Goal: Information Seeking & Learning: Learn about a topic

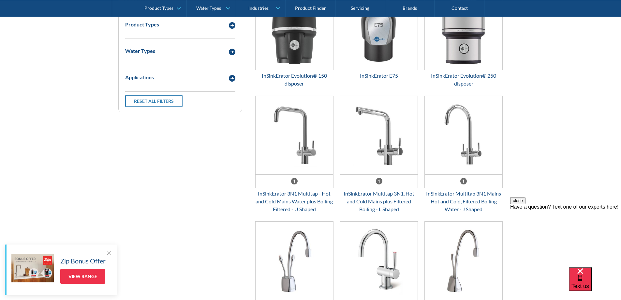
scroll to position [913, 0]
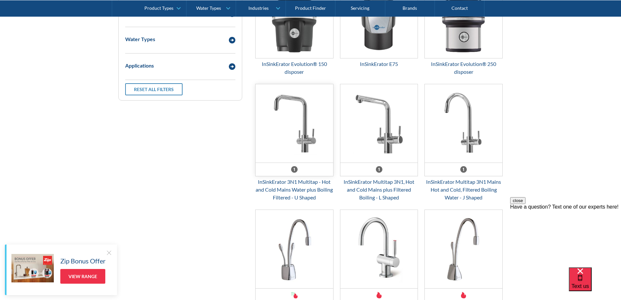
click at [304, 150] on img "Email Form 3" at bounding box center [295, 123] width 78 height 78
click at [385, 144] on img "Email Form 3" at bounding box center [379, 123] width 78 height 78
click at [466, 138] on img "Email Form 3" at bounding box center [464, 123] width 78 height 78
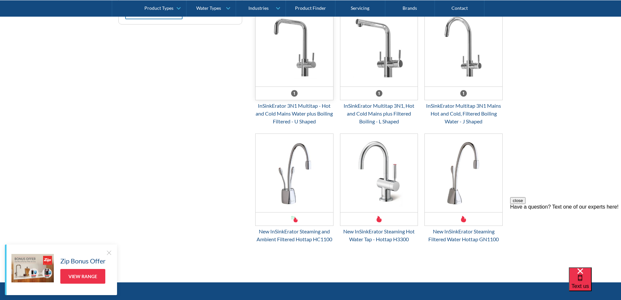
scroll to position [837, 0]
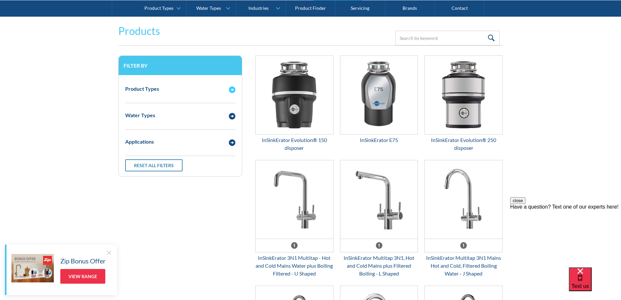
click at [231, 93] on img "Email Form 3" at bounding box center [232, 89] width 7 height 7
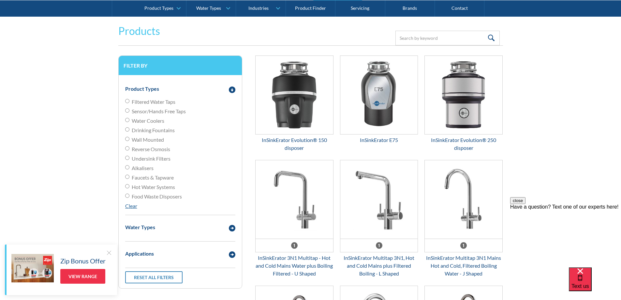
click at [159, 134] on span "Drinking Fountains" at bounding box center [153, 130] width 43 height 8
click at [129, 131] on input "Drinking Fountains" at bounding box center [127, 129] width 4 height 4
radio input "true"
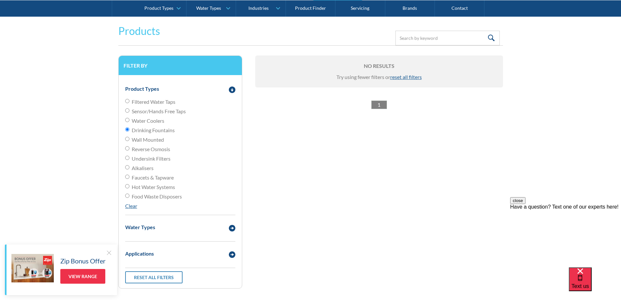
click at [153, 143] on span "Wall Mounted" at bounding box center [148, 140] width 32 height 8
click at [129, 141] on input "Wall Mounted" at bounding box center [127, 139] width 4 height 4
radio input "true"
click at [154, 153] on span "Reverse Osmosis" at bounding box center [151, 149] width 38 height 8
click at [129, 150] on input "Reverse Osmosis" at bounding box center [127, 148] width 4 height 4
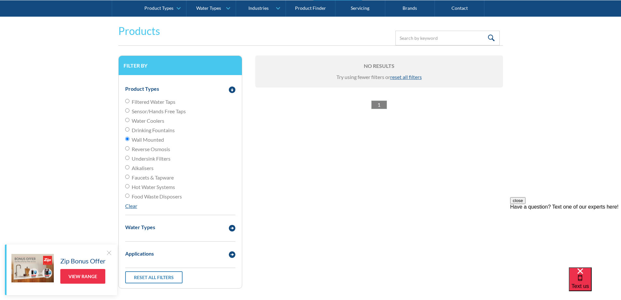
radio input "true"
click at [151, 106] on span "Filtered Water Taps" at bounding box center [154, 102] width 44 height 8
click at [129, 103] on input "Filtered Water Taps" at bounding box center [127, 101] width 4 height 4
radio input "true"
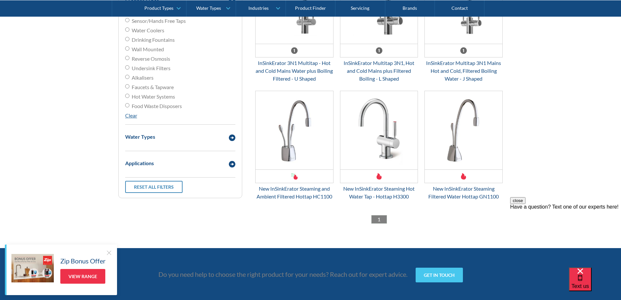
scroll to position [913, 0]
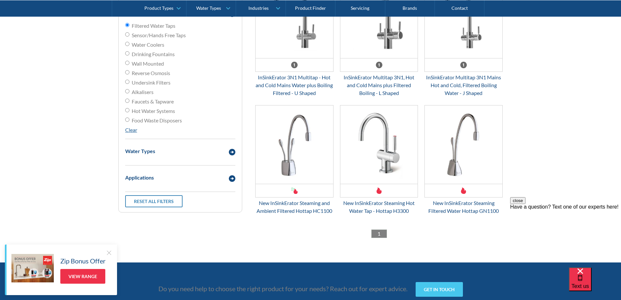
click at [159, 124] on span "Food Waste Disposers" at bounding box center [157, 120] width 50 height 8
click at [129, 122] on input "Food Waste Disposers" at bounding box center [127, 119] width 4 height 4
radio input "true"
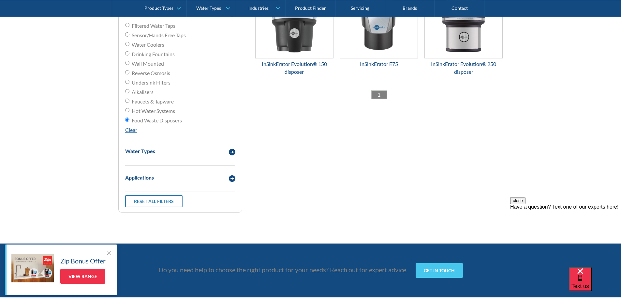
click at [156, 115] on span "Hot Water Systems" at bounding box center [153, 111] width 43 height 8
click at [129, 112] on input "Hot Water Systems" at bounding box center [127, 110] width 4 height 4
radio input "true"
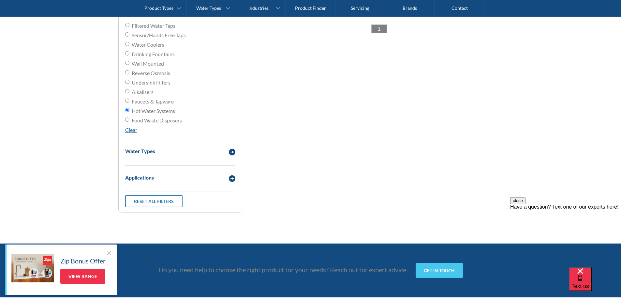
click at [156, 105] on span "Faucets & Tapware" at bounding box center [153, 101] width 42 height 8
click at [129, 103] on input "Faucets & Tapware" at bounding box center [127, 100] width 4 height 4
radio input "true"
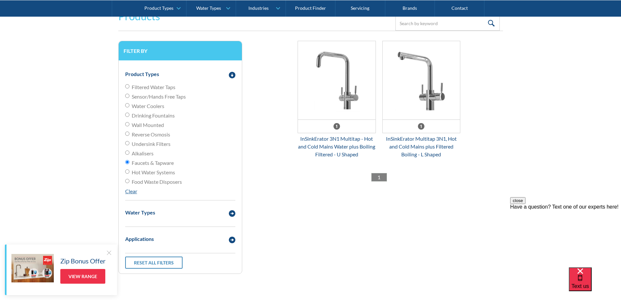
scroll to position [837, 0]
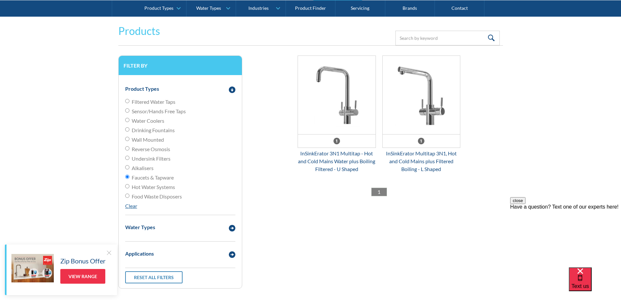
click at [145, 172] on span "Alkalisers" at bounding box center [143, 168] width 22 height 8
click at [129, 169] on input "Alkalisers" at bounding box center [127, 167] width 4 height 4
radio input "true"
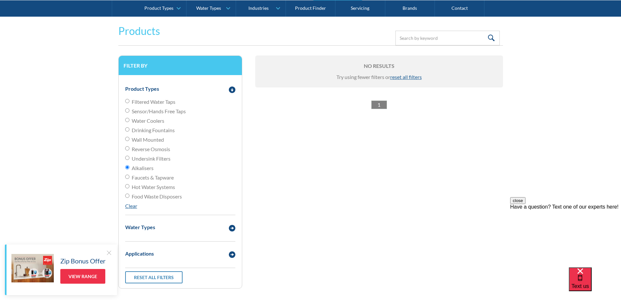
click at [151, 162] on span "Undersink Filters" at bounding box center [151, 159] width 39 height 8
click at [129, 160] on input "Undersink Filters" at bounding box center [127, 157] width 4 height 4
radio input "true"
click at [148, 153] on span "Reverse Osmosis" at bounding box center [151, 149] width 38 height 8
click at [129, 150] on input "Reverse Osmosis" at bounding box center [127, 148] width 4 height 4
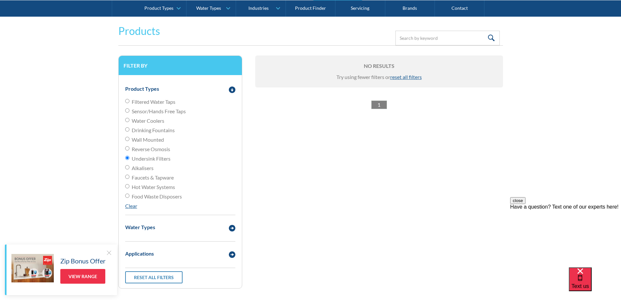
radio input "true"
click at [149, 143] on span "Wall Mounted" at bounding box center [148, 140] width 32 height 8
click at [129, 141] on input "Wall Mounted" at bounding box center [127, 139] width 4 height 4
radio input "true"
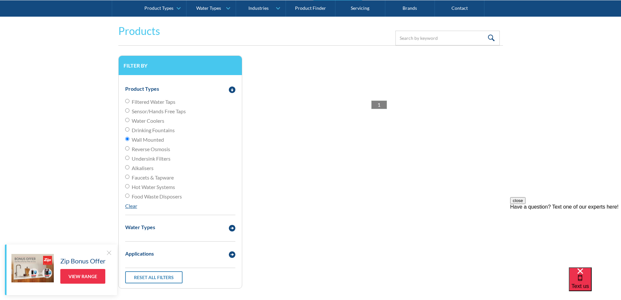
drag, startPoint x: 151, startPoint y: 139, endPoint x: 153, endPoint y: 133, distance: 5.7
click at [152, 134] on span "Drinking Fountains" at bounding box center [153, 130] width 43 height 8
click at [129, 131] on input "Drinking Fountains" at bounding box center [127, 129] width 4 height 4
radio input "true"
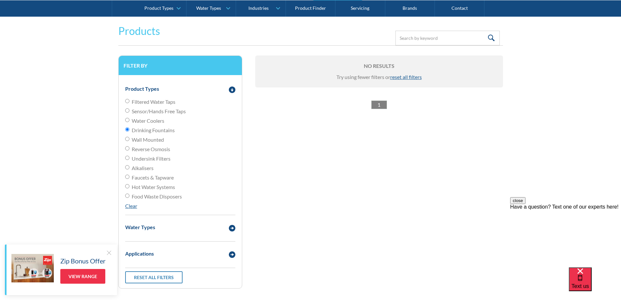
click at [153, 125] on span "Water Coolers" at bounding box center [148, 121] width 33 height 8
click at [129, 122] on input "Water Coolers" at bounding box center [127, 120] width 4 height 4
radio input "true"
click at [146, 106] on span "Filtered Water Taps" at bounding box center [154, 102] width 44 height 8
click at [129, 103] on input "Filtered Water Taps" at bounding box center [127, 101] width 4 height 4
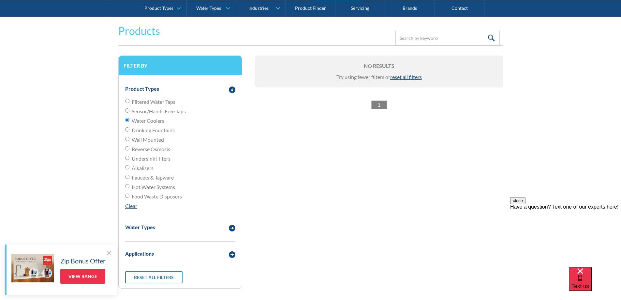
radio input "true"
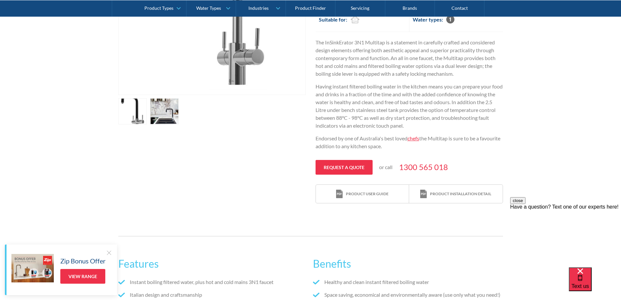
scroll to position [228, 0]
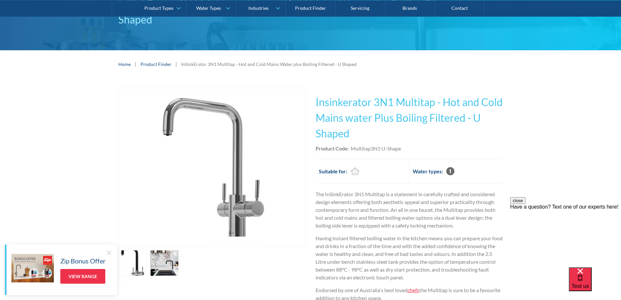
scroll to position [152, 0]
